Goal: Task Accomplishment & Management: Complete application form

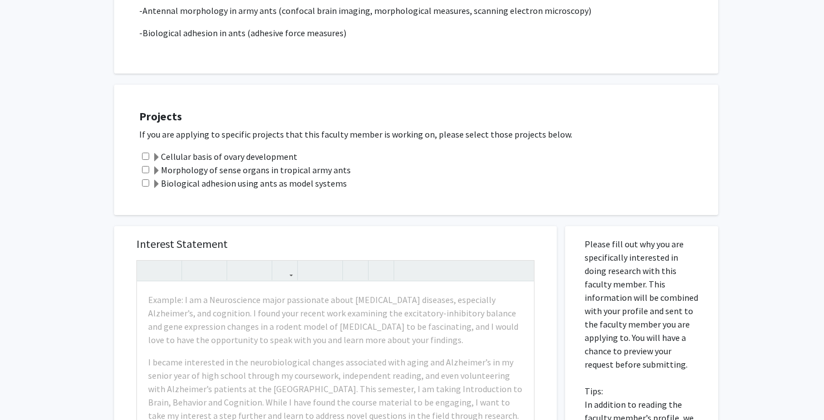
scroll to position [372, 0]
click at [217, 163] on label "Morphology of sense organs in tropical army ants" at bounding box center [251, 169] width 199 height 13
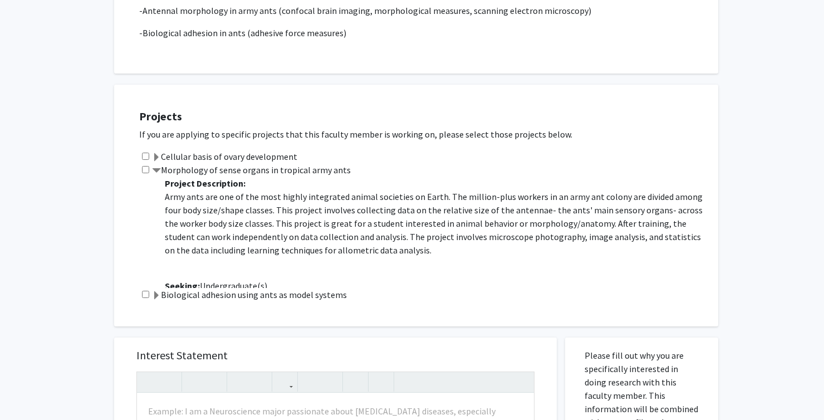
click at [144, 166] on input "checkbox" at bounding box center [145, 169] width 7 height 7
checkbox input "true"
click at [148, 291] on input "checkbox" at bounding box center [145, 294] width 7 height 7
checkbox input "true"
click at [159, 167] on span at bounding box center [156, 171] width 9 height 9
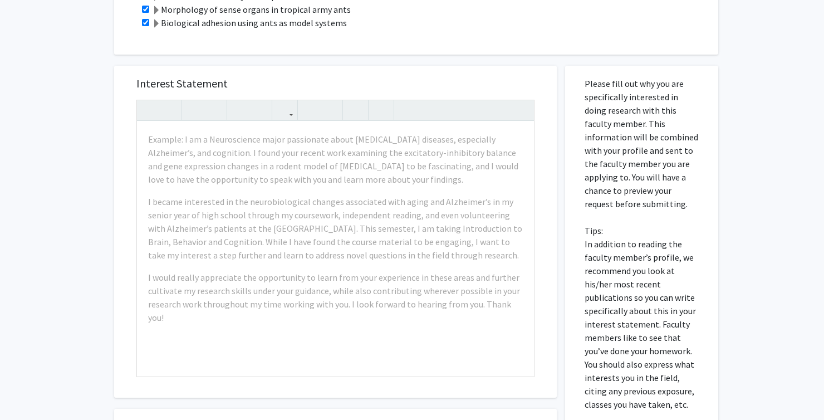
scroll to position [530, 0]
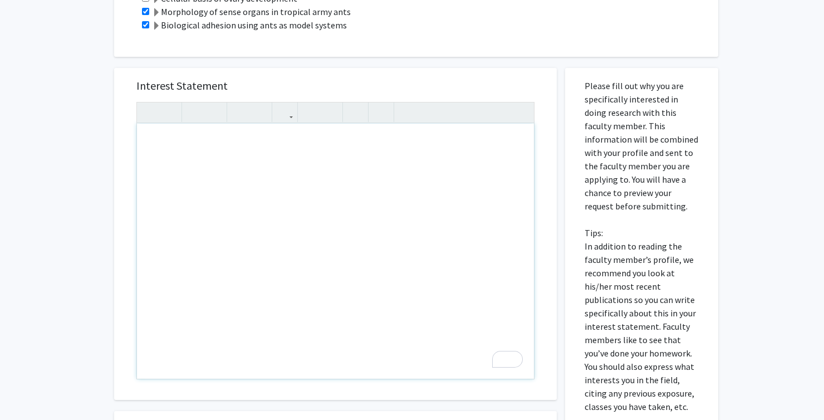
click at [732, 193] on div "All Requests Request for [PERSON_NAME] Request for [PERSON_NAME] Departments: B…" at bounding box center [412, 47] width 824 height 1075
drag, startPoint x: 146, startPoint y: 128, endPoint x: 443, endPoint y: 282, distance: 334.8
click at [443, 282] on div "To enrich screen reader interactions, please activate Accessibility in Grammarl…" at bounding box center [335, 251] width 397 height 255
click at [771, 300] on div "All Requests Request for [PERSON_NAME] Request for [PERSON_NAME] Departments: B…" at bounding box center [412, 47] width 824 height 1075
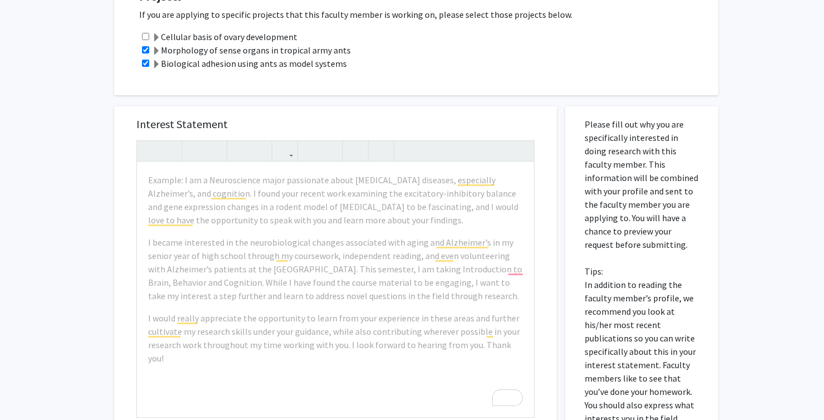
scroll to position [492, 0]
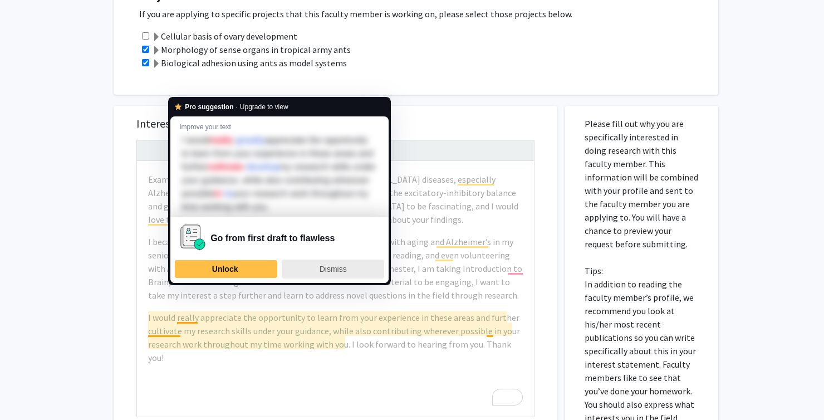
click at [333, 278] on div "Dismiss" at bounding box center [333, 269] width 92 height 18
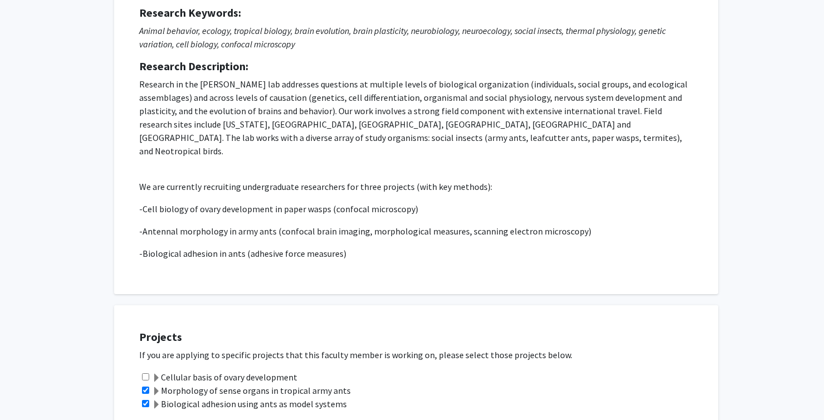
scroll to position [129, 0]
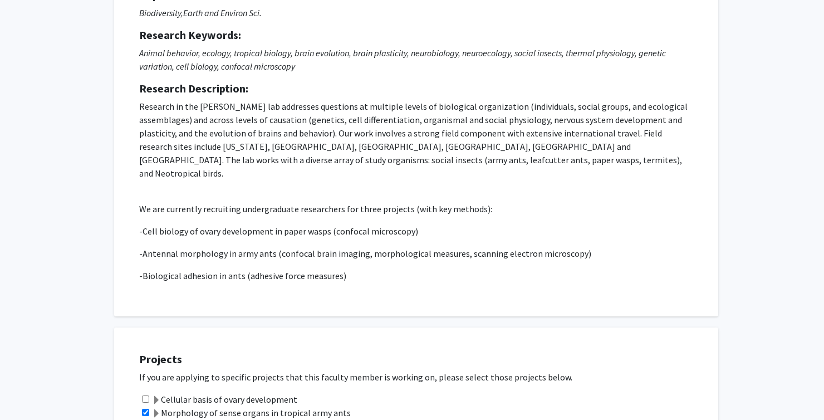
click at [551, 156] on p "Research in the [PERSON_NAME] lab addresses questions at multiple levels of bio…" at bounding box center [416, 140] width 554 height 80
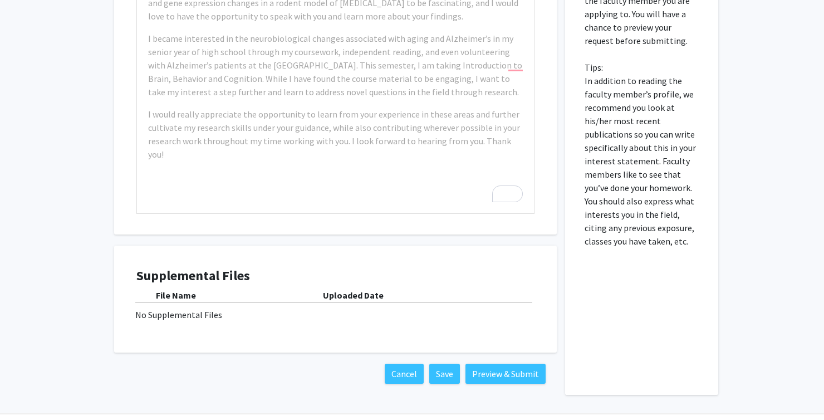
scroll to position [715, 0]
